Goal: Transaction & Acquisition: Purchase product/service

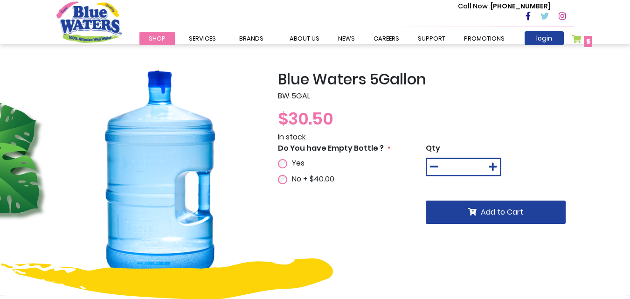
click at [580, 39] on link "My Cart 5 5 items" at bounding box center [581, 41] width 21 height 14
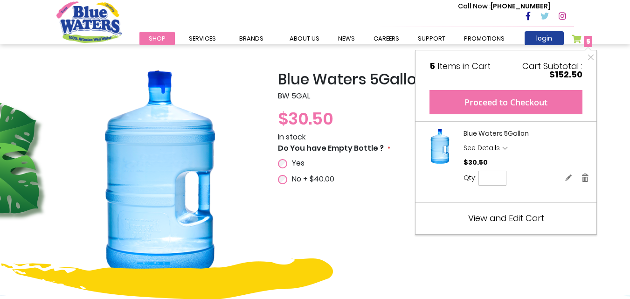
click at [523, 106] on button "Proceed to Checkout" at bounding box center [505, 102] width 153 height 24
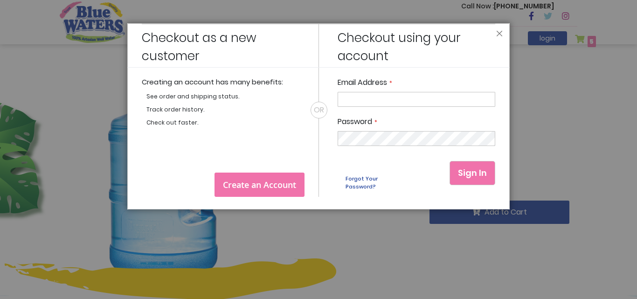
click at [255, 185] on span "Create an Account" at bounding box center [259, 184] width 73 height 11
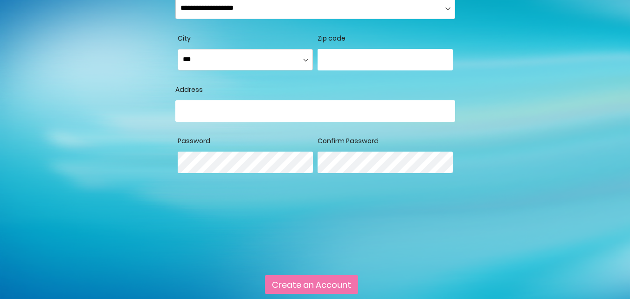
scroll to position [172, 0]
